Goal: Task Accomplishment & Management: Use online tool/utility

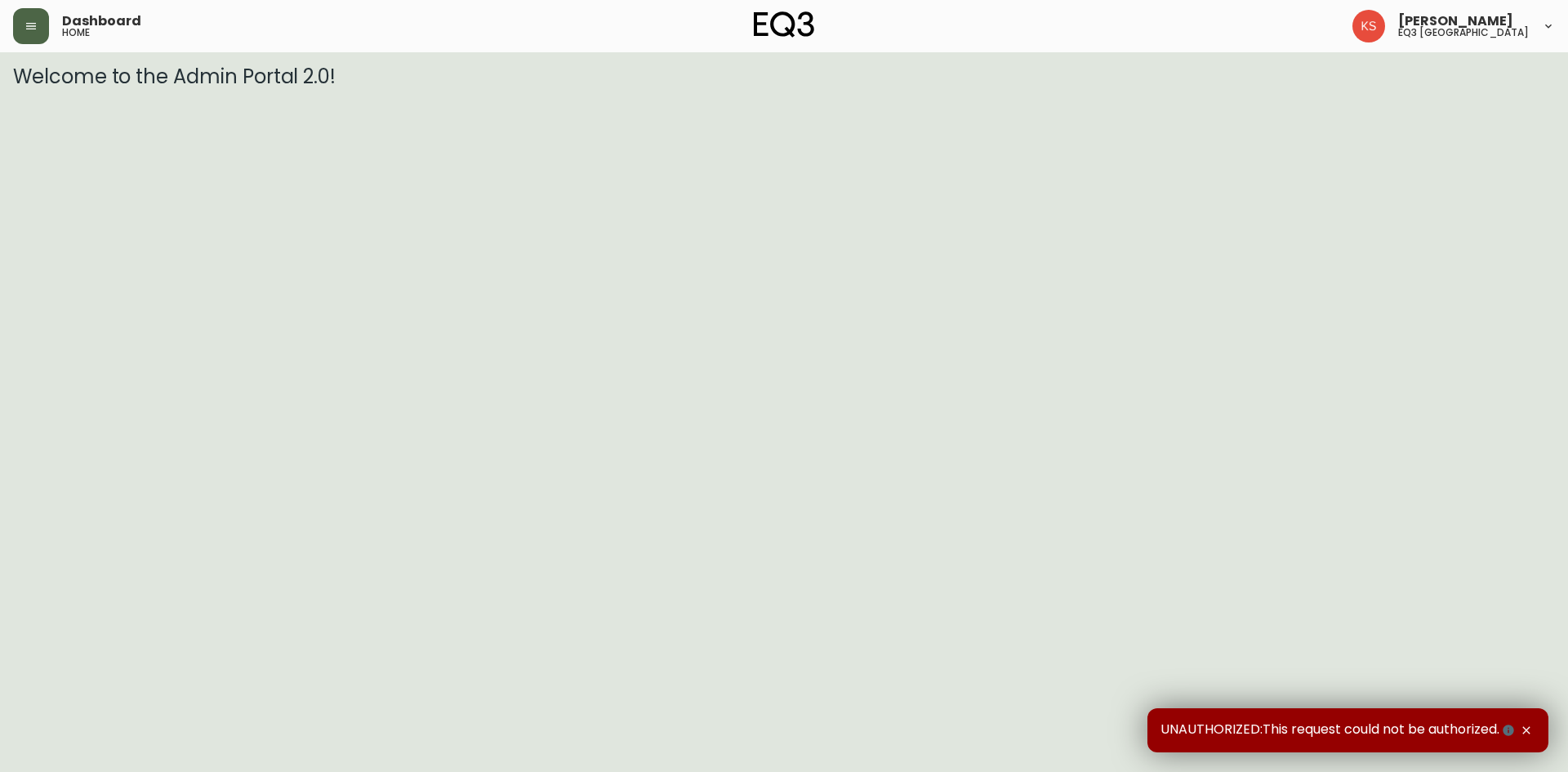
click at [38, 21] on button "button" at bounding box center [30, 25] width 35 height 36
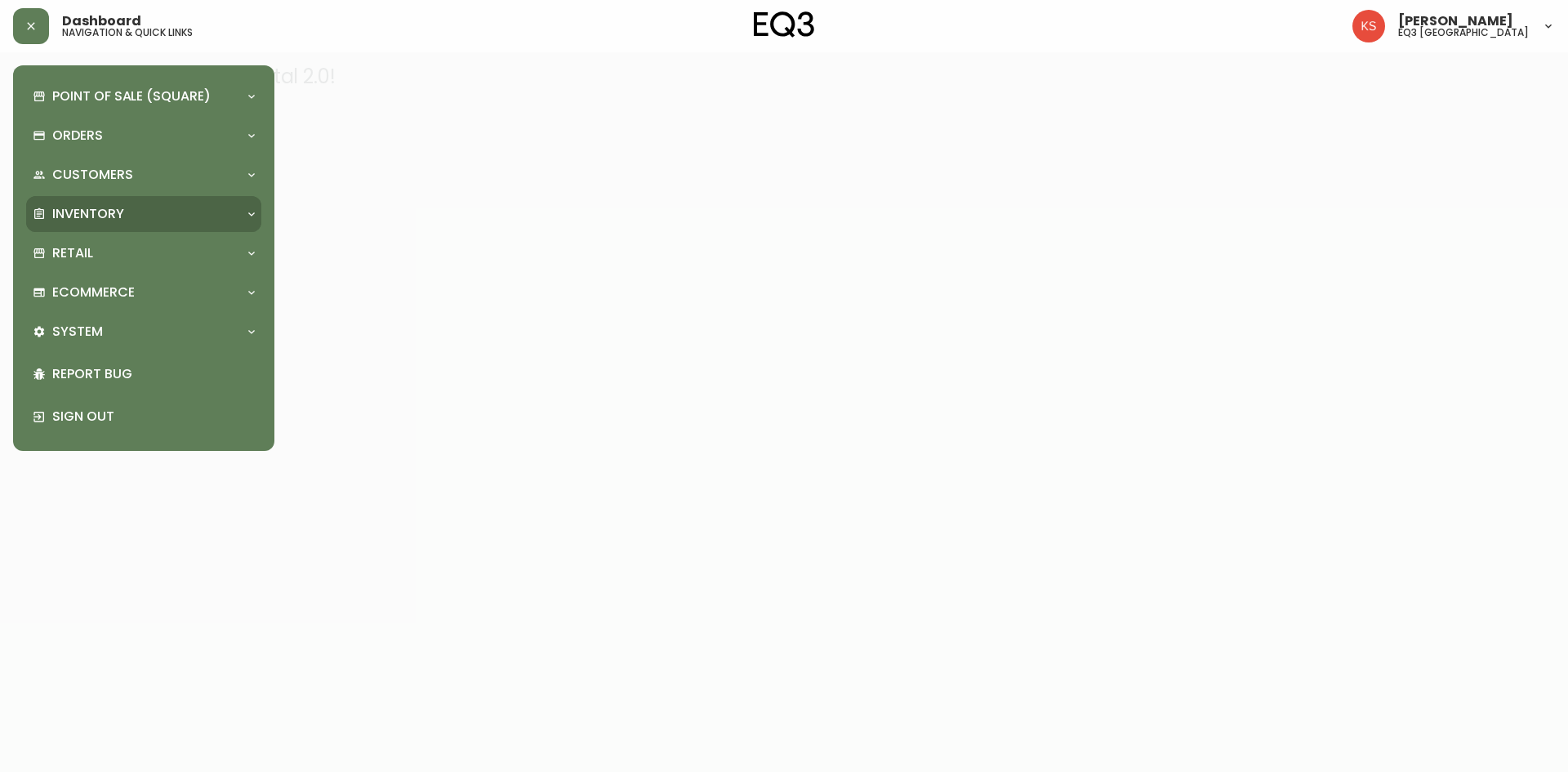
click at [101, 208] on p "Inventory" at bounding box center [87, 214] width 72 height 18
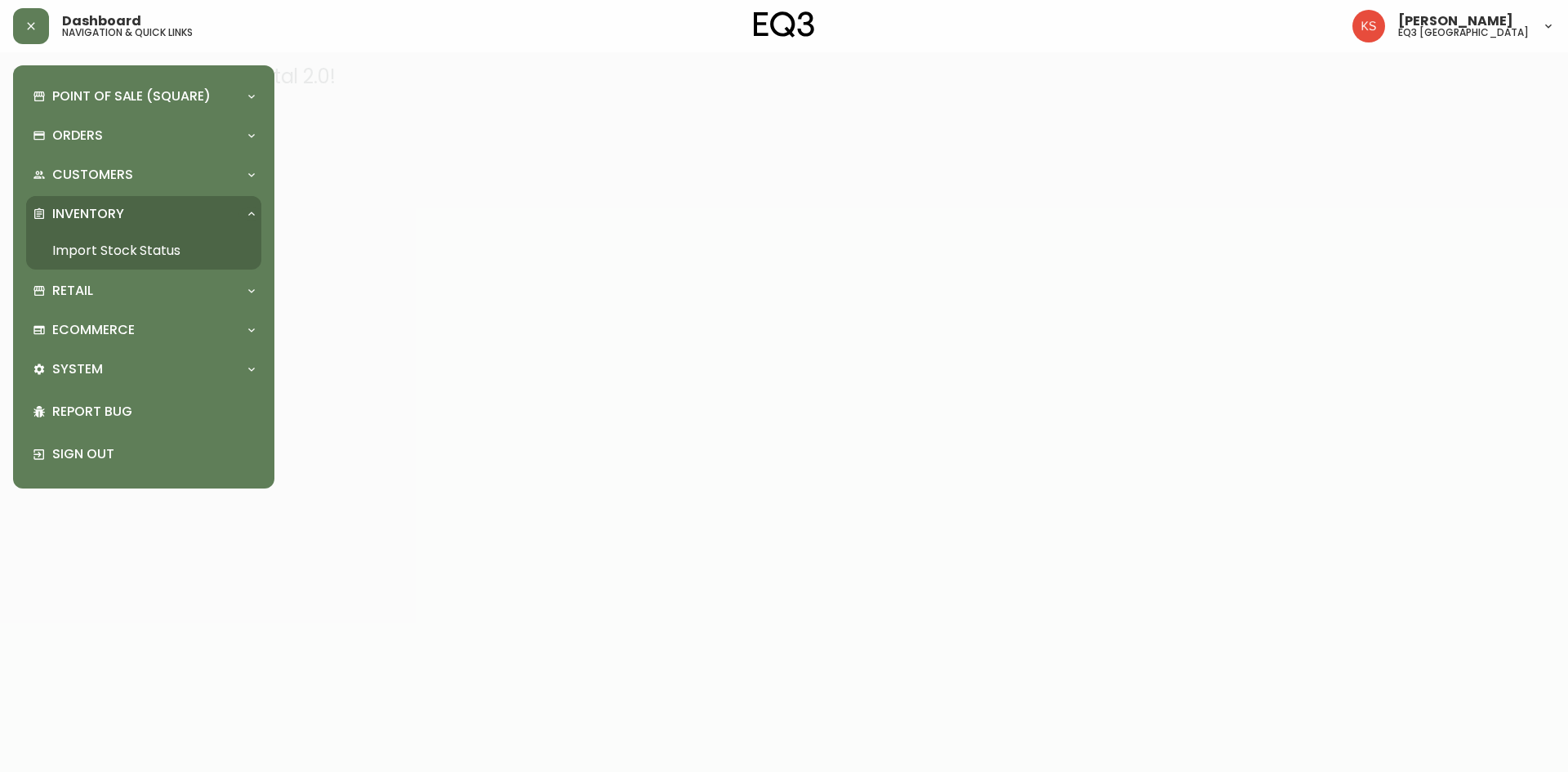
click at [116, 247] on link "Import Stock Status" at bounding box center [144, 250] width 235 height 37
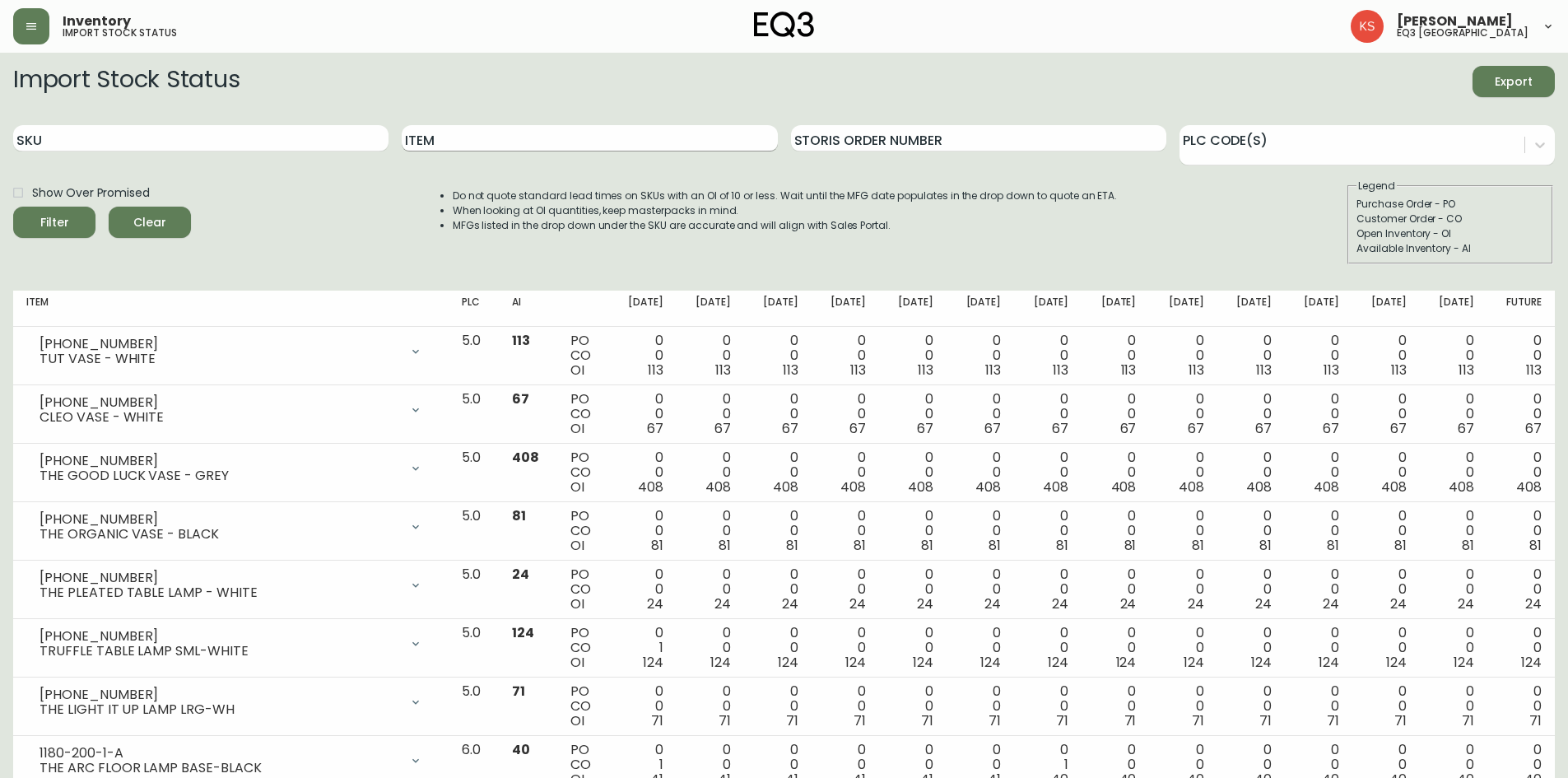
click at [595, 148] on input "Item" at bounding box center [589, 138] width 375 height 27
click at [13, 206] on button "Filter" at bounding box center [54, 222] width 83 height 31
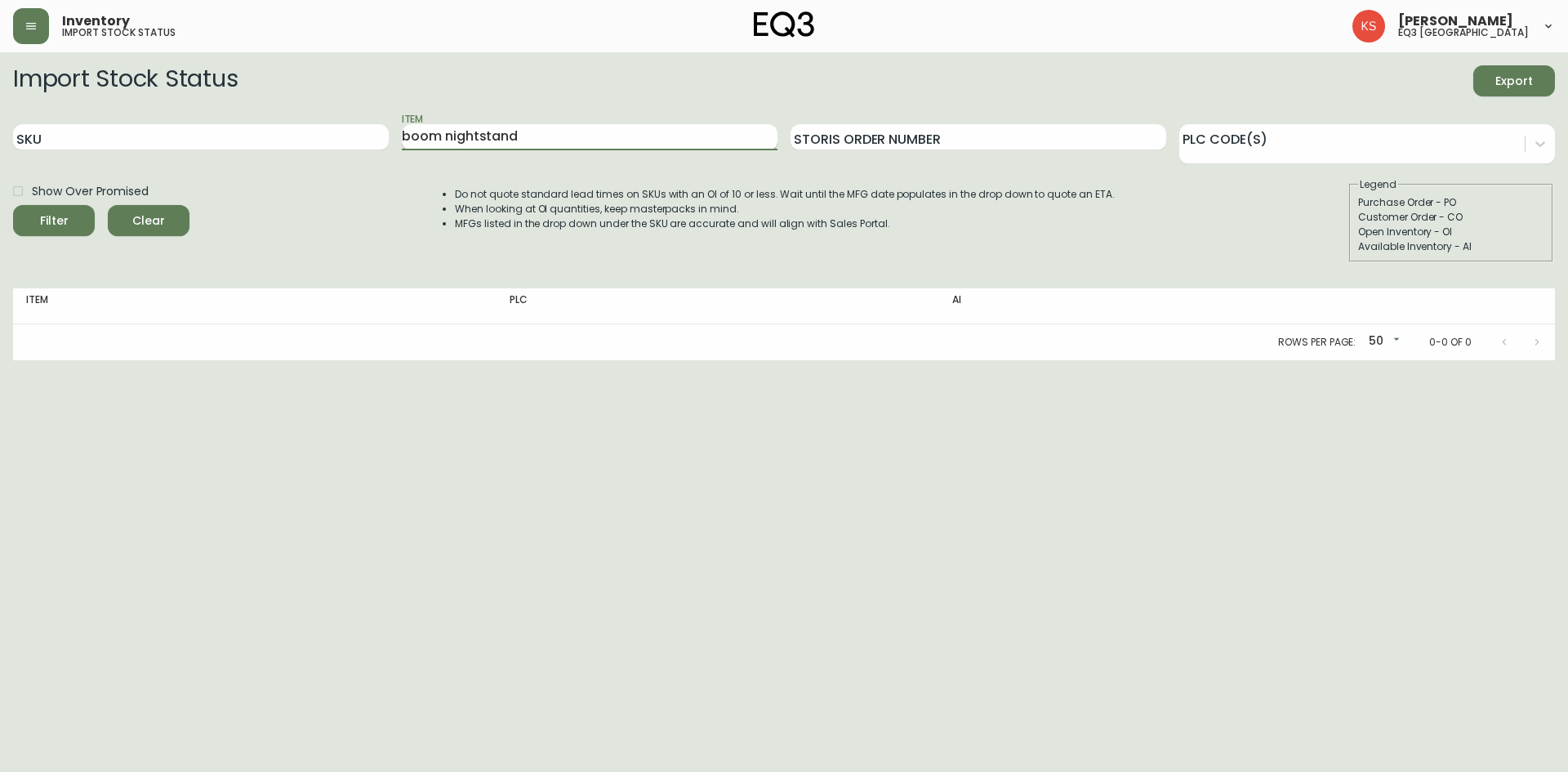
drag, startPoint x: 532, startPoint y: 137, endPoint x: 446, endPoint y: 138, distance: 86.0
click at [446, 138] on input "boom nightstand" at bounding box center [589, 137] width 376 height 26
type input "boom"
click at [13, 205] on button "Filter" at bounding box center [54, 220] width 82 height 31
